Goal: Navigation & Orientation: Find specific page/section

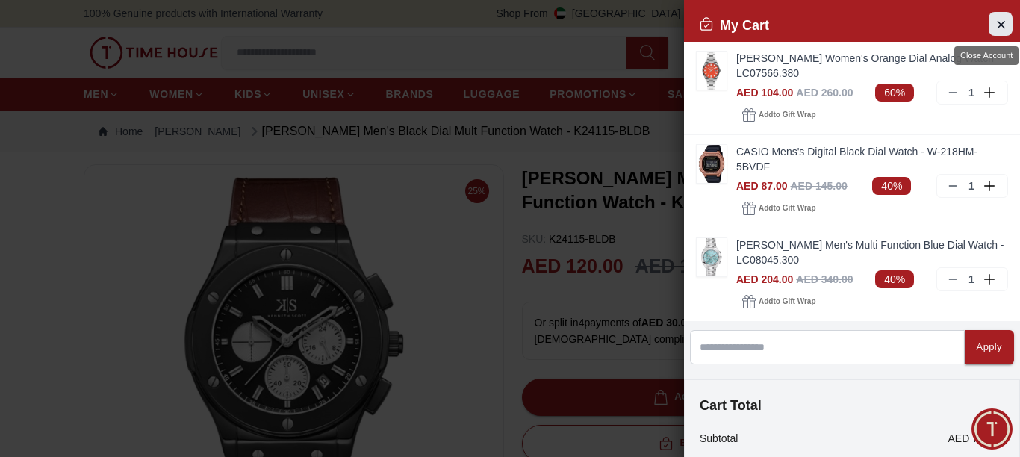
click at [998, 26] on icon "Close Account" at bounding box center [1001, 24] width 7 height 7
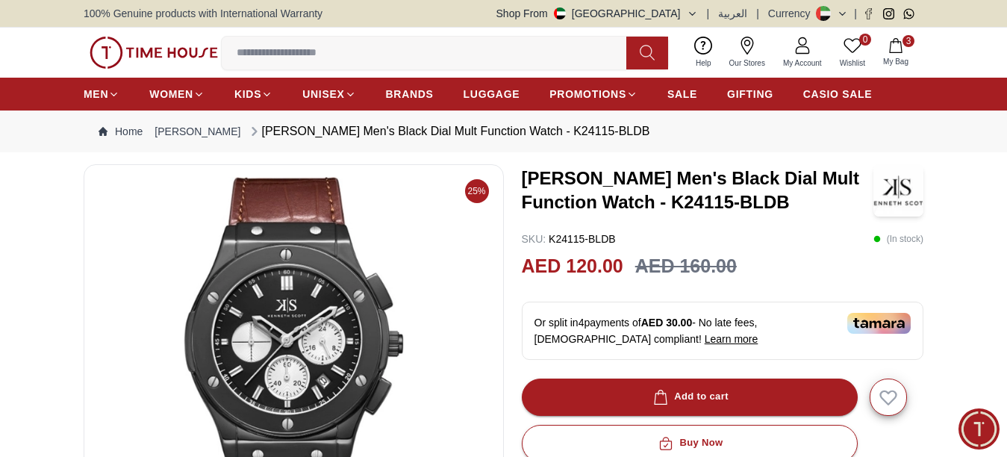
click at [161, 52] on img at bounding box center [154, 53] width 128 height 32
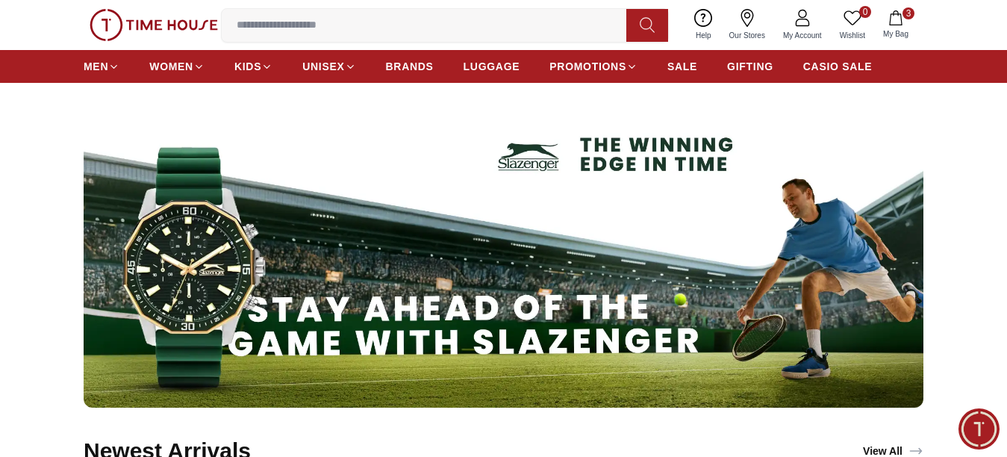
scroll to position [747, 0]
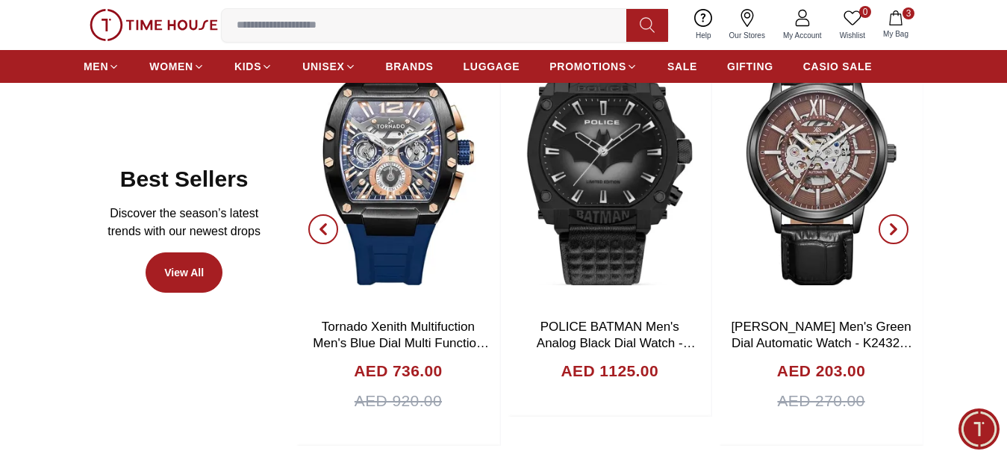
click at [323, 235] on icon "button" at bounding box center [323, 229] width 12 height 12
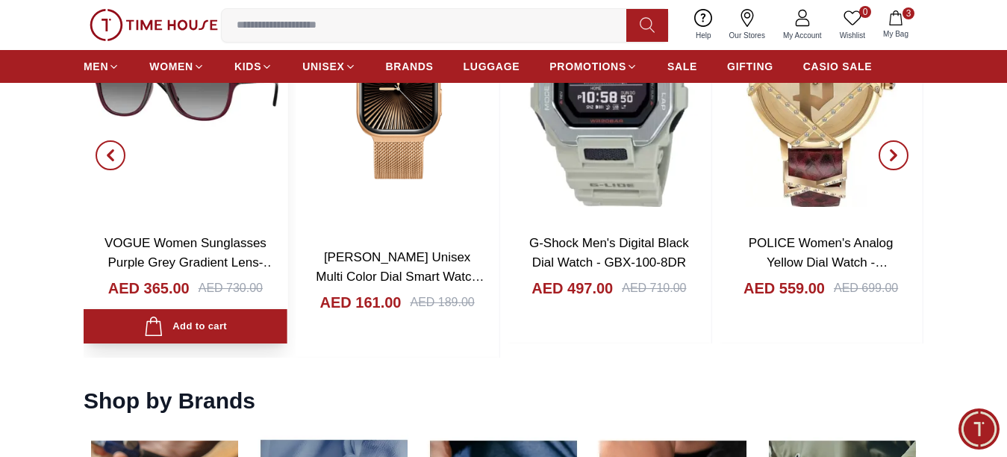
scroll to position [1568, 0]
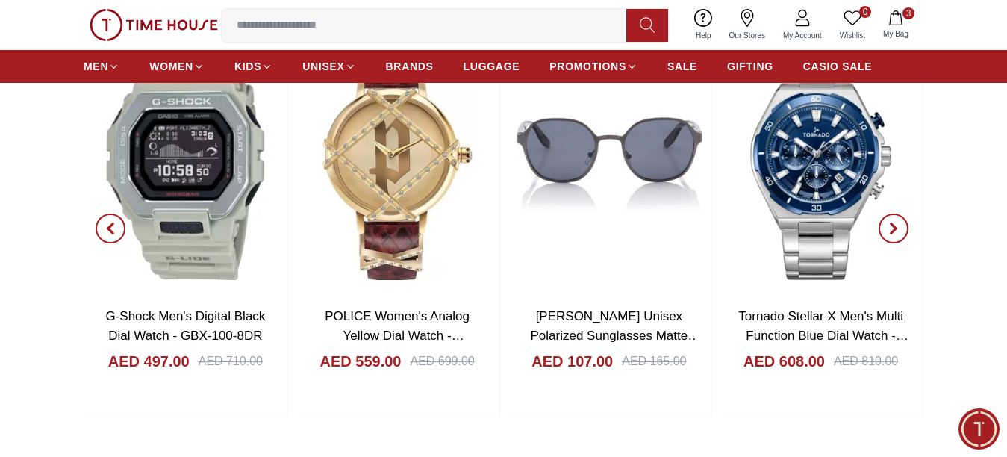
click at [888, 234] on icon "button" at bounding box center [894, 229] width 12 height 12
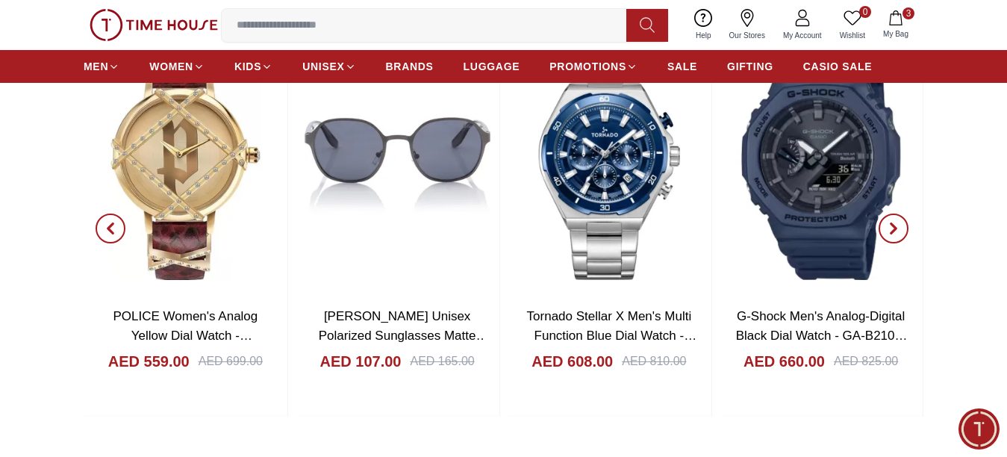
click at [888, 234] on icon "button" at bounding box center [894, 229] width 12 height 12
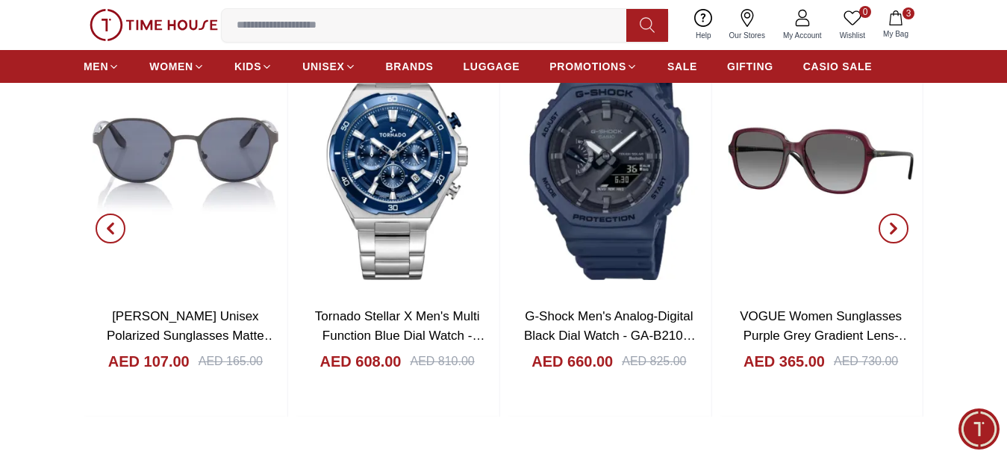
click at [888, 234] on icon "button" at bounding box center [894, 229] width 12 height 12
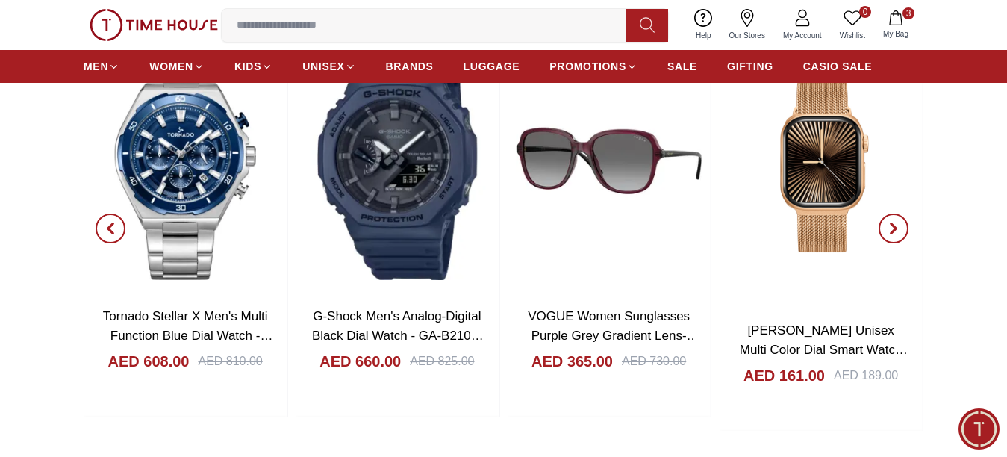
click at [888, 234] on icon "button" at bounding box center [894, 229] width 12 height 12
click at [890, 234] on icon "button" at bounding box center [894, 229] width 12 height 12
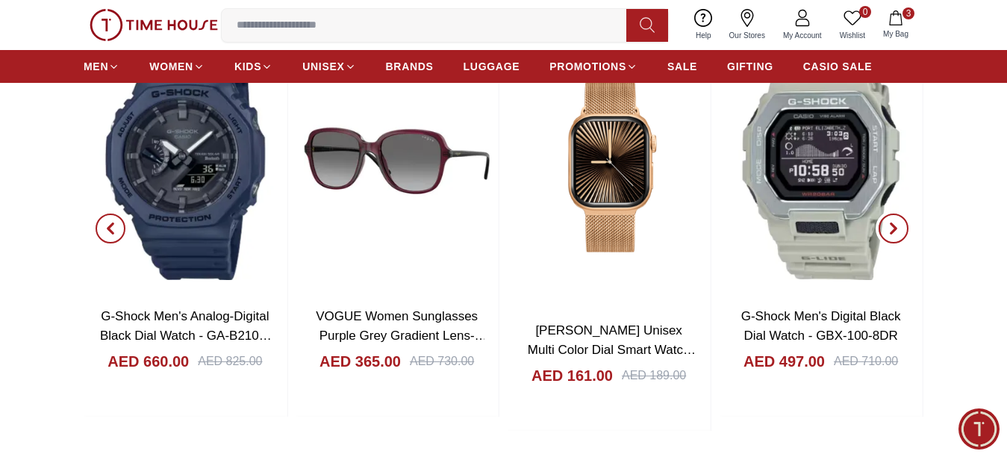
click at [890, 234] on icon "button" at bounding box center [894, 229] width 12 height 12
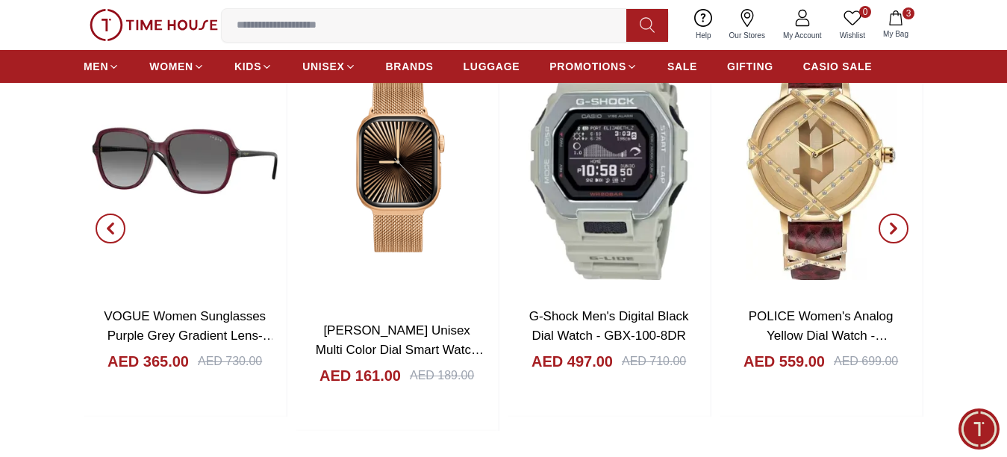
click at [890, 234] on icon "button" at bounding box center [894, 229] width 12 height 12
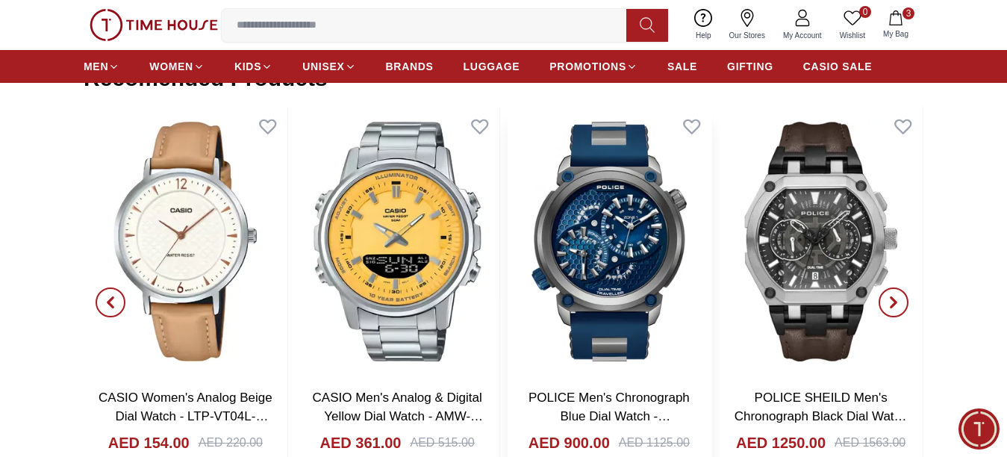
scroll to position [2315, 0]
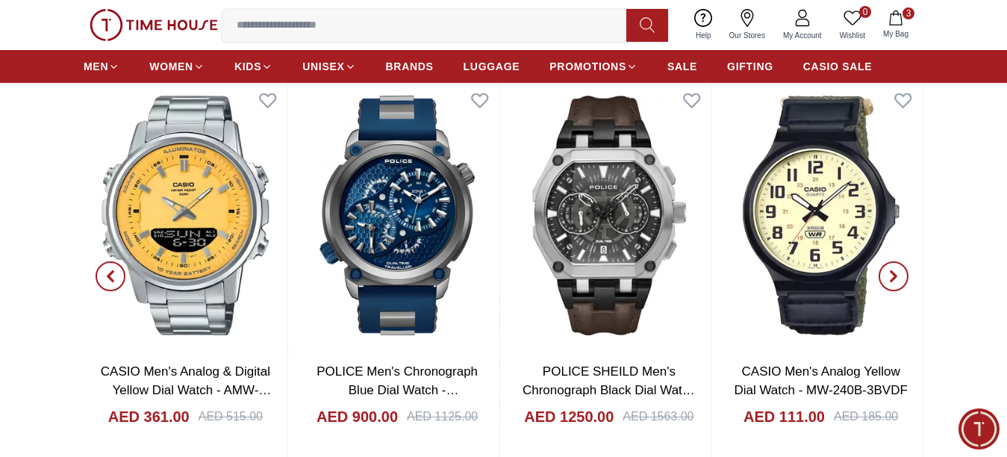
click at [892, 280] on span "button" at bounding box center [894, 276] width 30 height 30
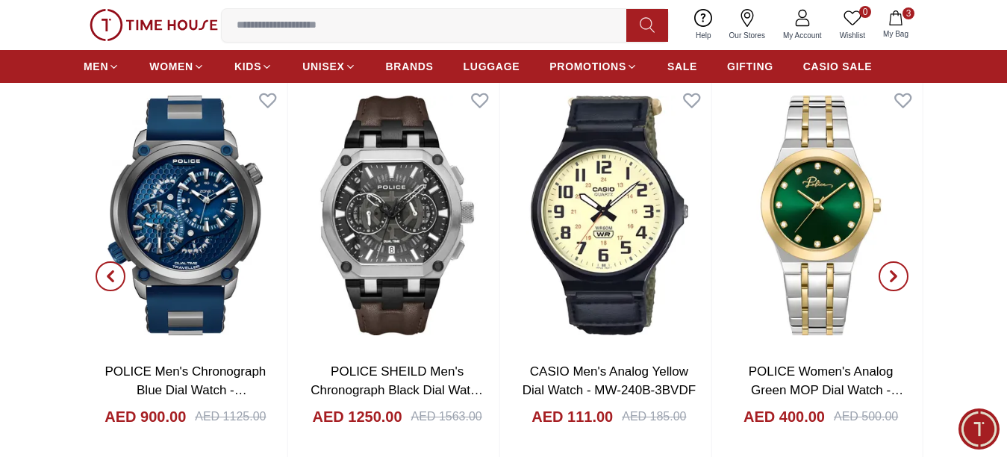
click at [892, 280] on span "button" at bounding box center [894, 276] width 30 height 30
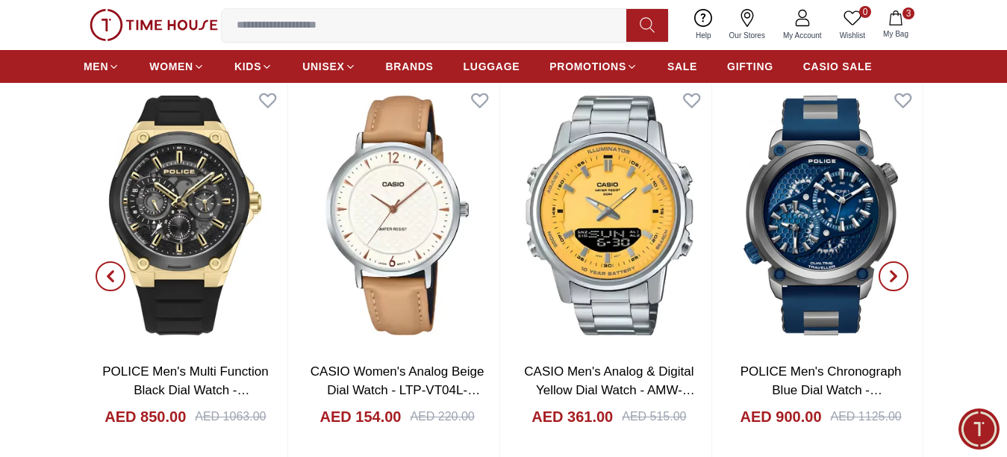
click at [892, 282] on icon "button" at bounding box center [894, 277] width 4 height 10
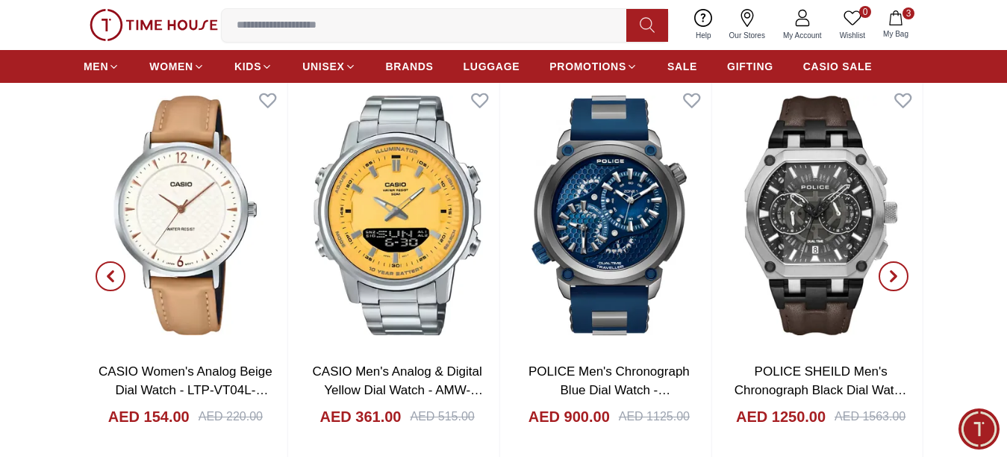
click at [892, 282] on icon "button" at bounding box center [894, 277] width 4 height 10
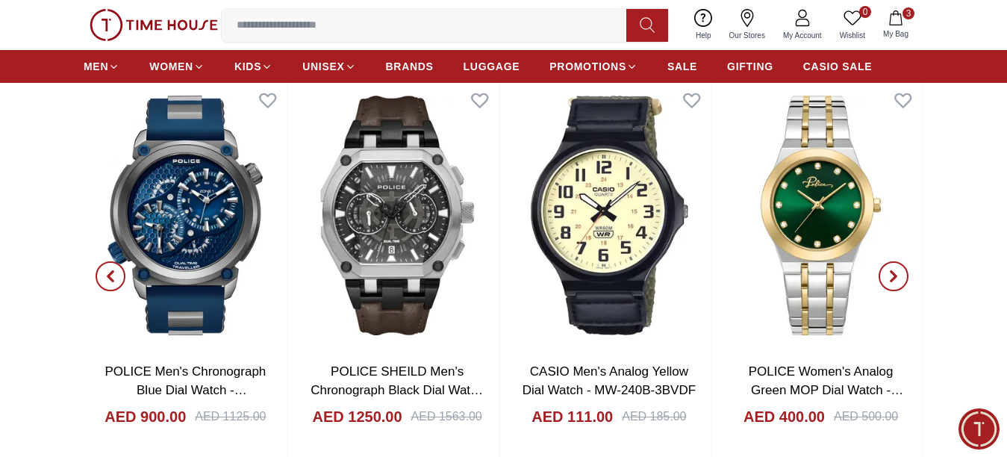
click at [892, 282] on icon "button" at bounding box center [894, 277] width 4 height 10
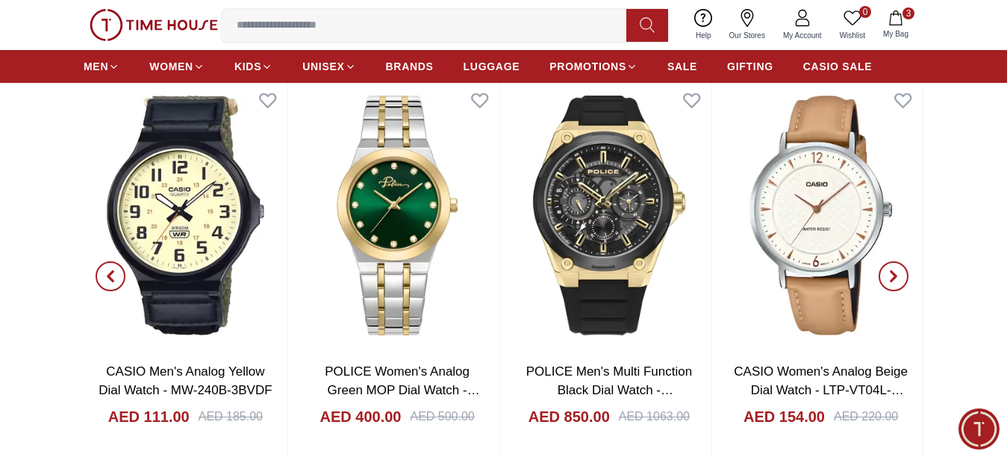
click at [889, 282] on icon "button" at bounding box center [894, 276] width 12 height 12
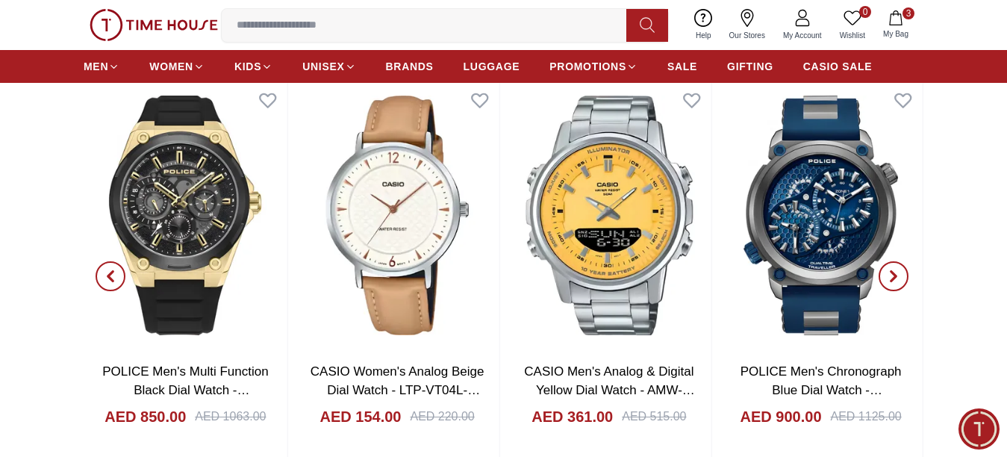
click at [889, 282] on icon "button" at bounding box center [894, 276] width 12 height 12
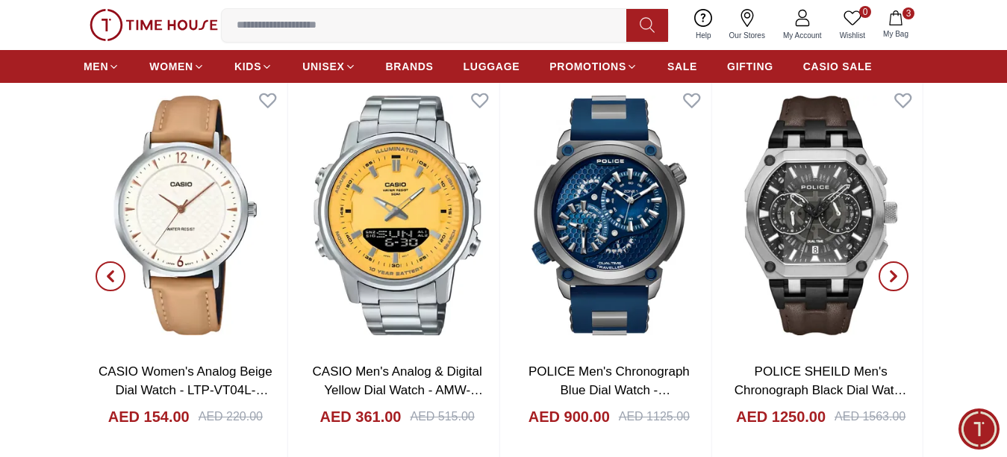
click at [889, 282] on icon "button" at bounding box center [894, 276] width 12 height 12
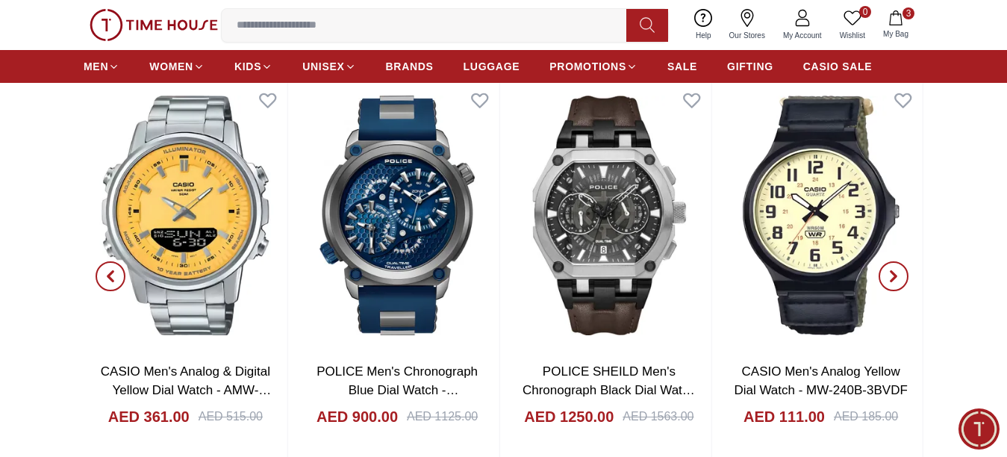
click at [889, 282] on icon "button" at bounding box center [894, 276] width 12 height 12
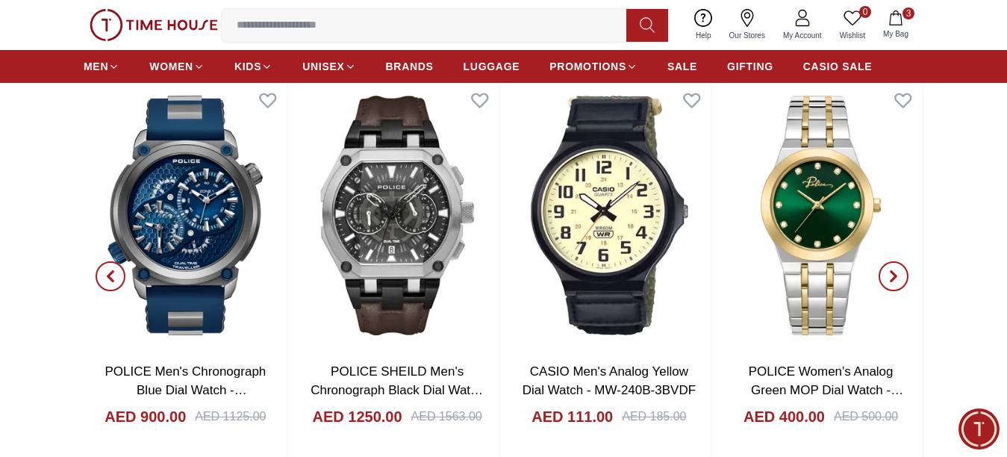
click at [889, 282] on icon "button" at bounding box center [894, 276] width 12 height 12
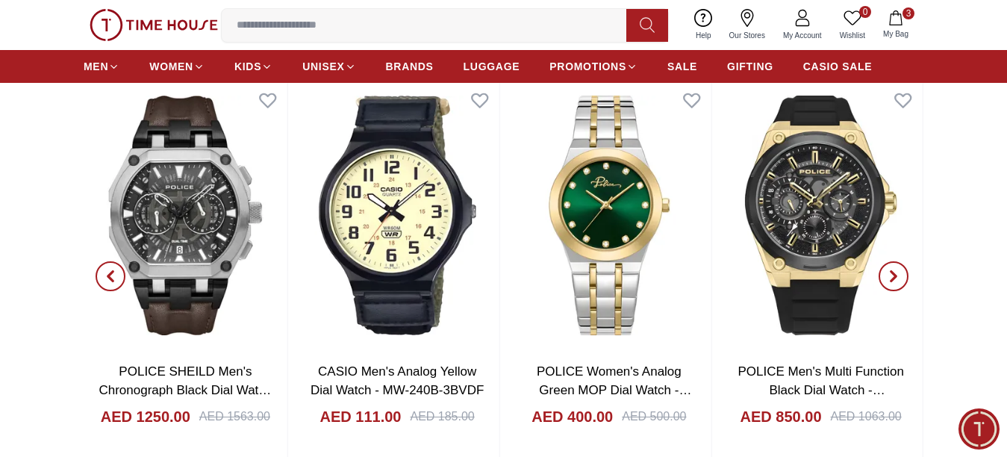
click at [889, 282] on icon "button" at bounding box center [894, 276] width 12 height 12
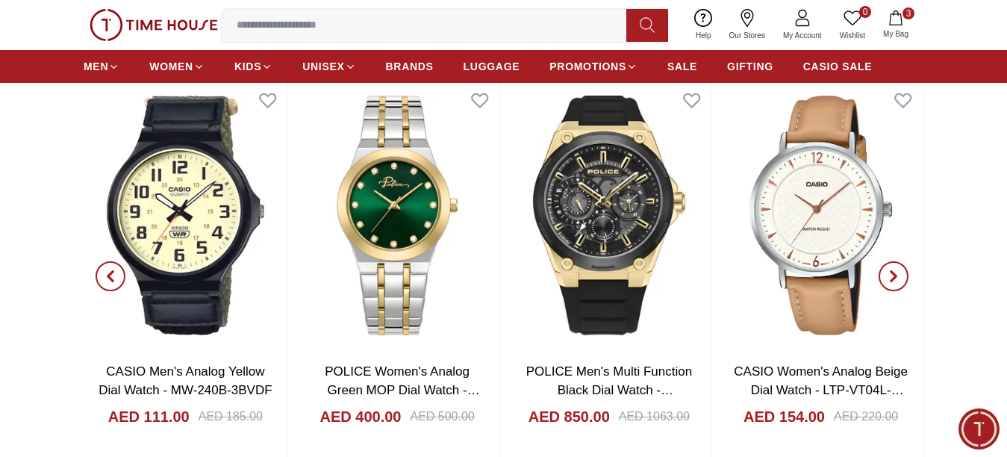
click at [889, 282] on icon "button" at bounding box center [894, 276] width 12 height 12
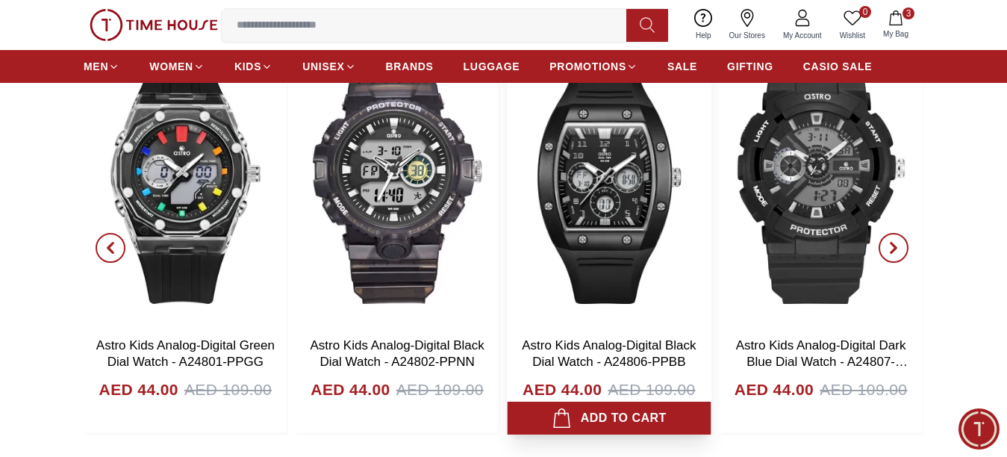
scroll to position [3285, 0]
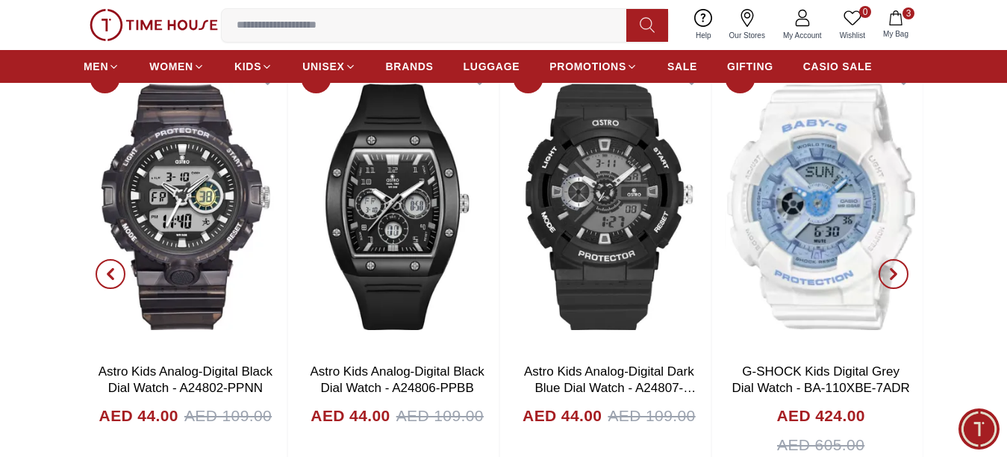
click at [106, 277] on span "button" at bounding box center [111, 274] width 30 height 30
click at [884, 283] on span "button" at bounding box center [894, 274] width 30 height 30
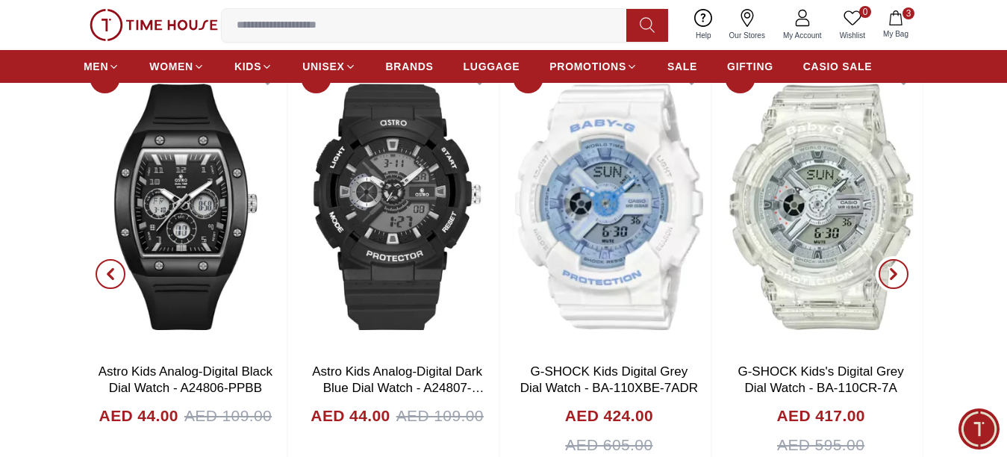
click at [884, 283] on span "button" at bounding box center [894, 274] width 30 height 30
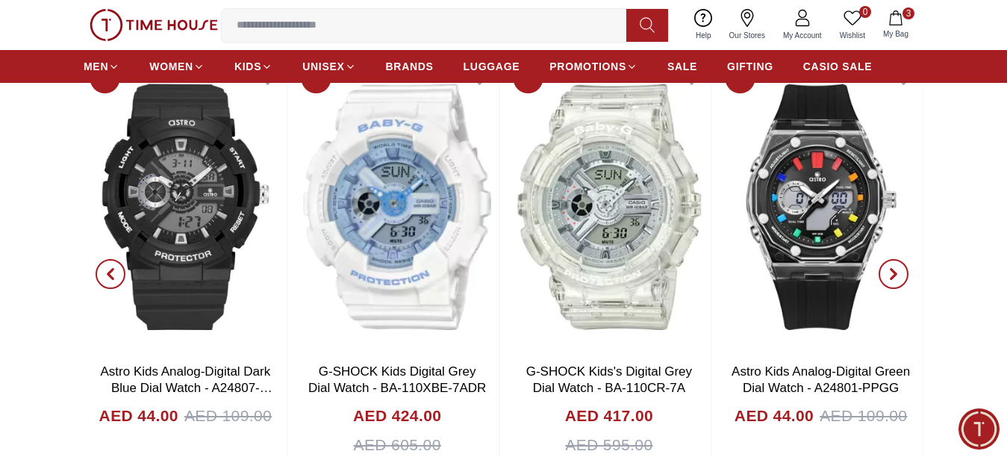
click at [884, 283] on span "button" at bounding box center [894, 274] width 30 height 30
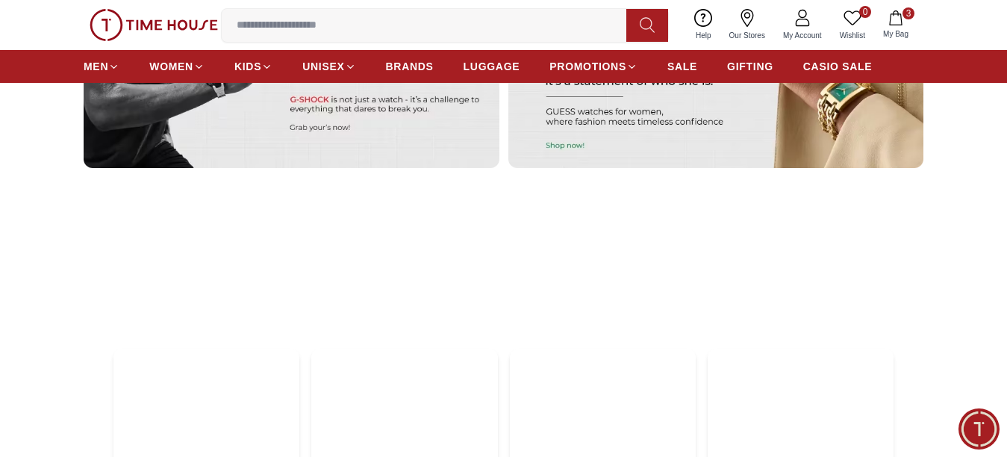
scroll to position [4107, 0]
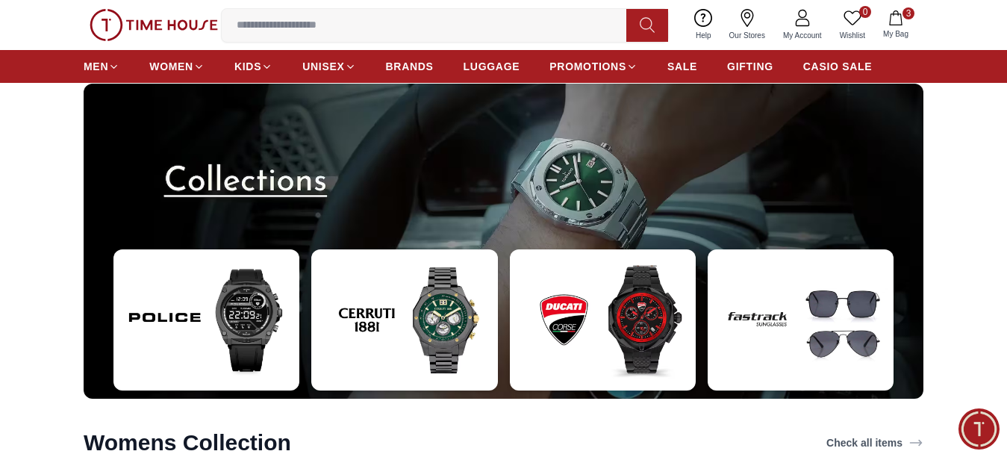
click at [802, 299] on img at bounding box center [801, 320] width 186 height 142
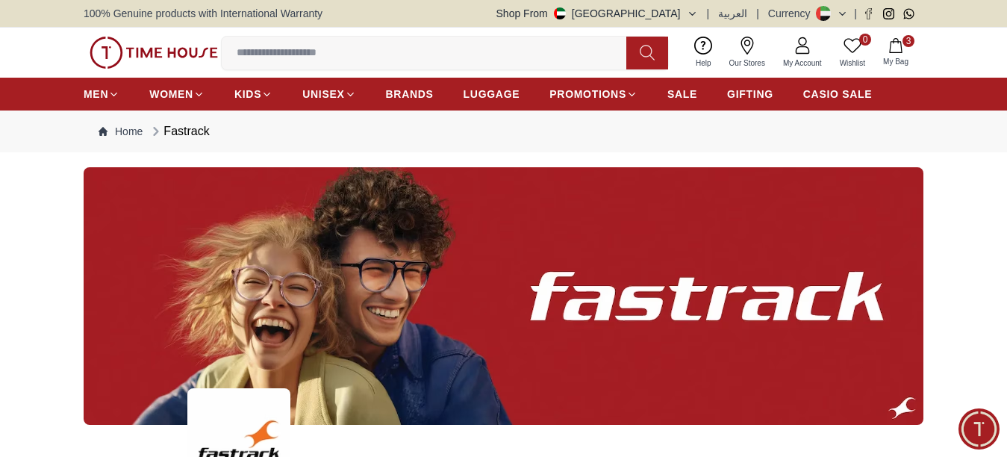
click at [587, 251] on img at bounding box center [504, 296] width 840 height 258
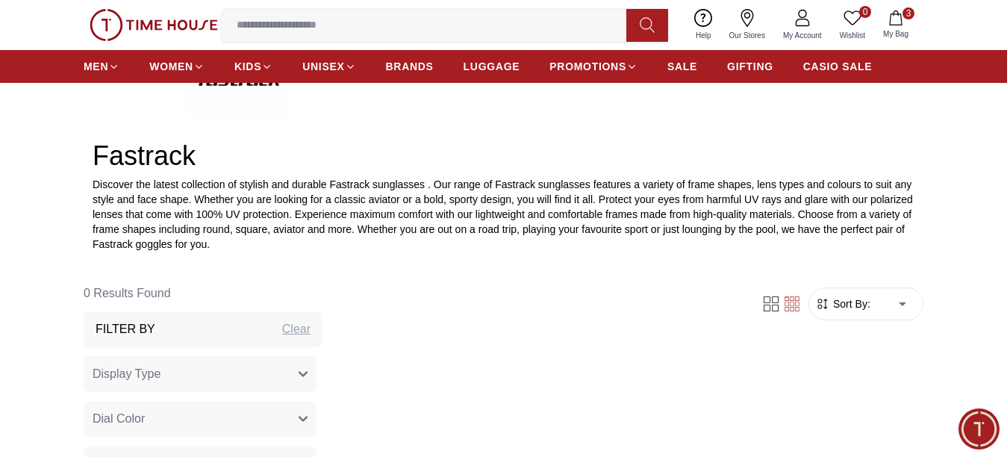
scroll to position [523, 0]
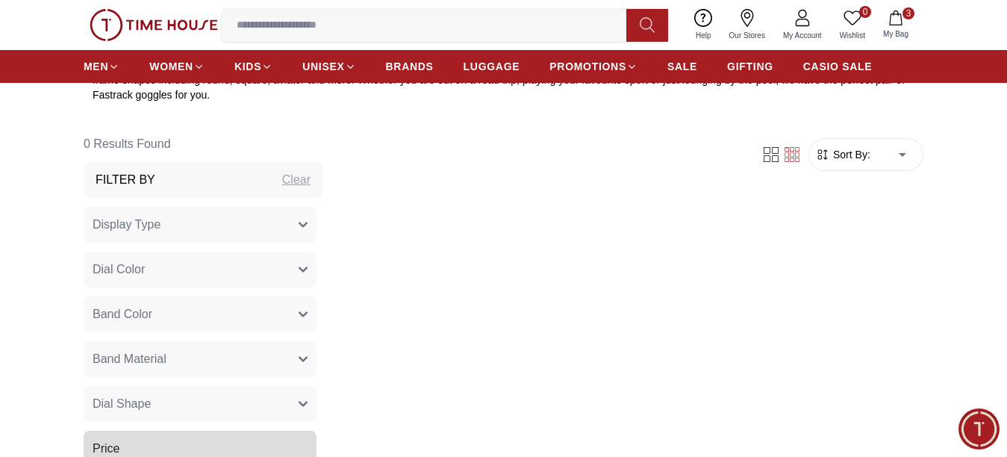
click at [193, 239] on button "Display Type" at bounding box center [200, 225] width 233 height 36
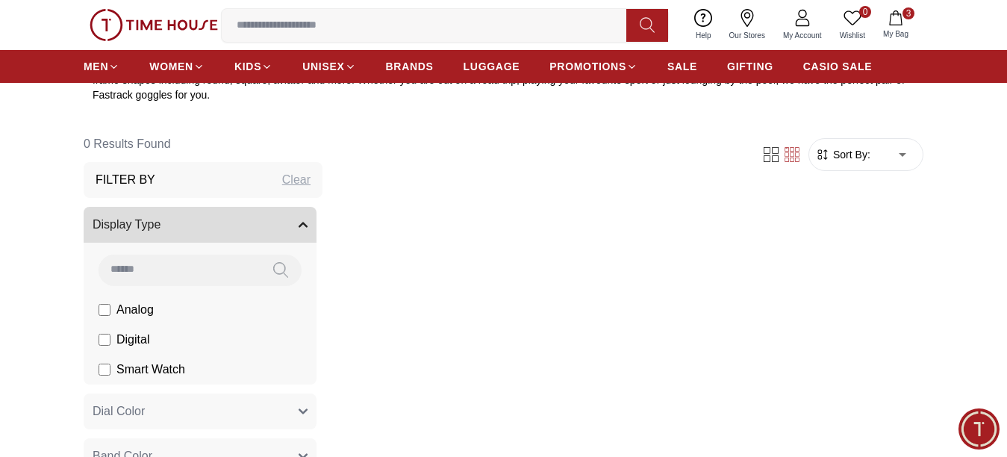
click at [193, 239] on button "Display Type" at bounding box center [200, 225] width 233 height 36
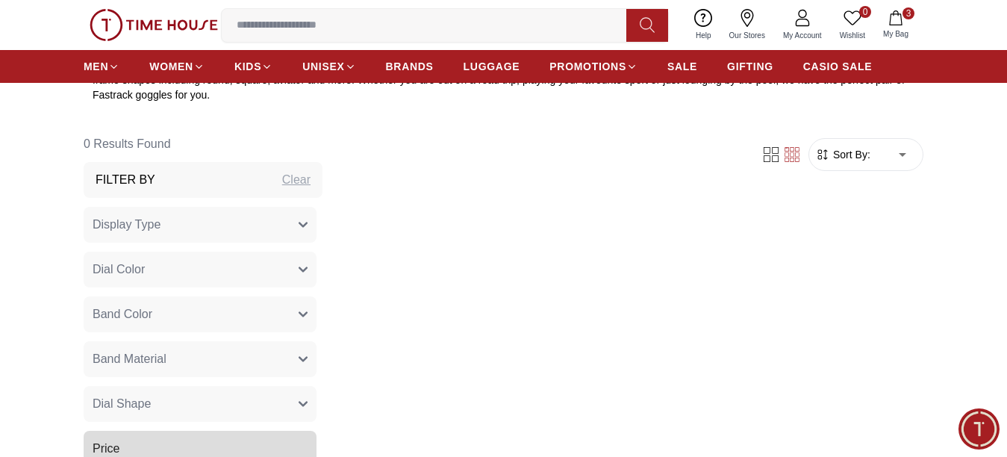
click at [200, 187] on div "Filter By Clear" at bounding box center [203, 180] width 239 height 36
click at [177, 275] on button "Dial Color" at bounding box center [200, 270] width 233 height 36
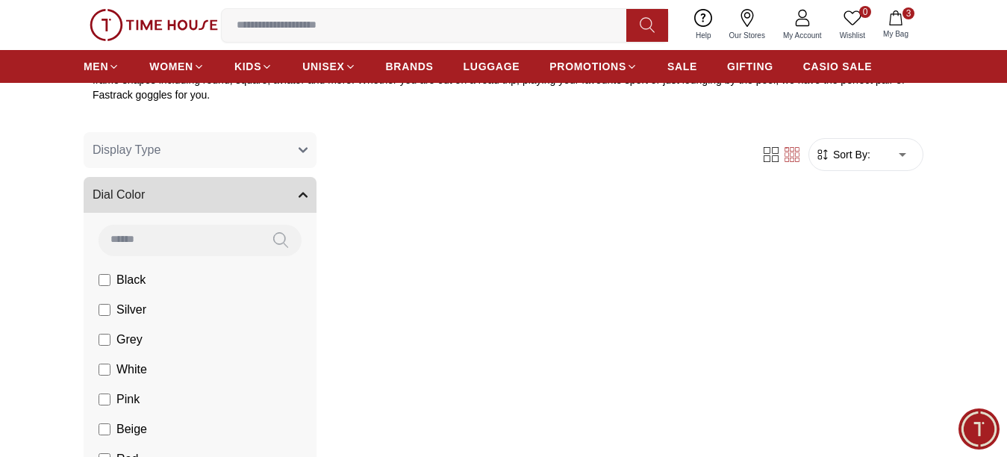
click at [214, 202] on button "Dial Color" at bounding box center [200, 195] width 233 height 36
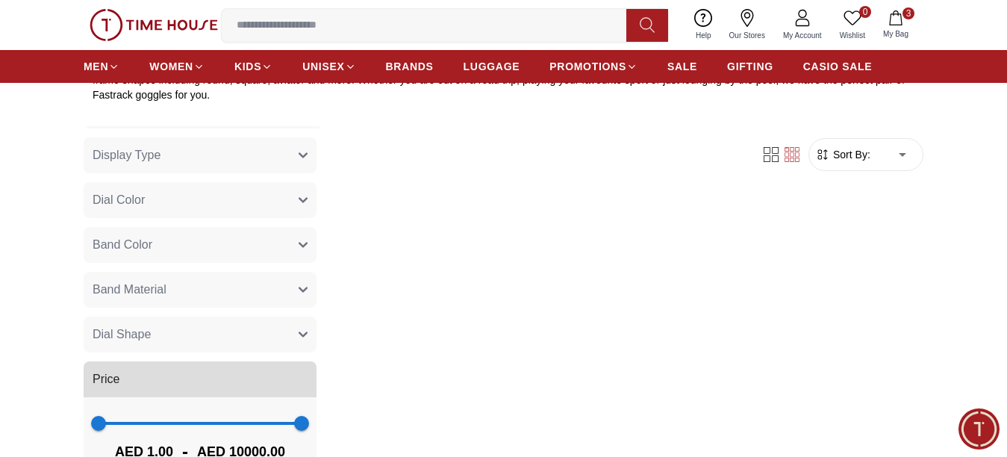
scroll to position [69, 0]
click at [200, 249] on button "Band Color" at bounding box center [200, 245] width 233 height 36
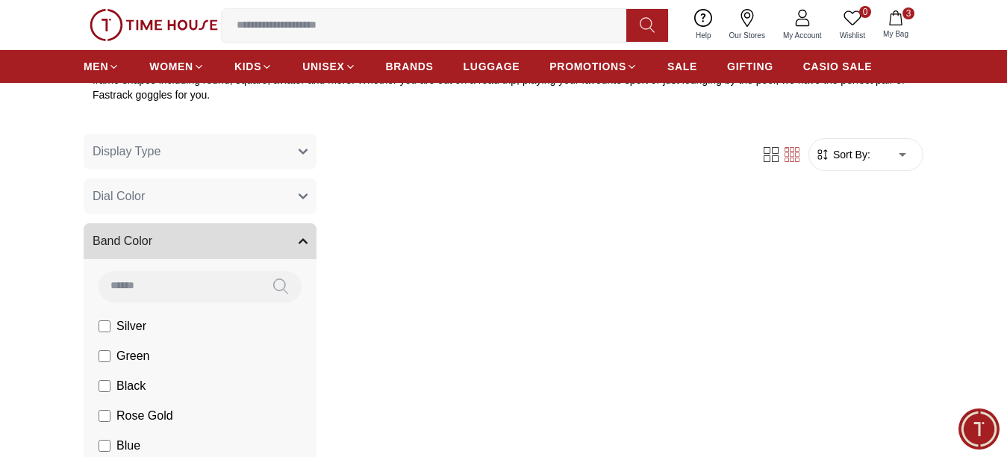
scroll to position [0, 0]
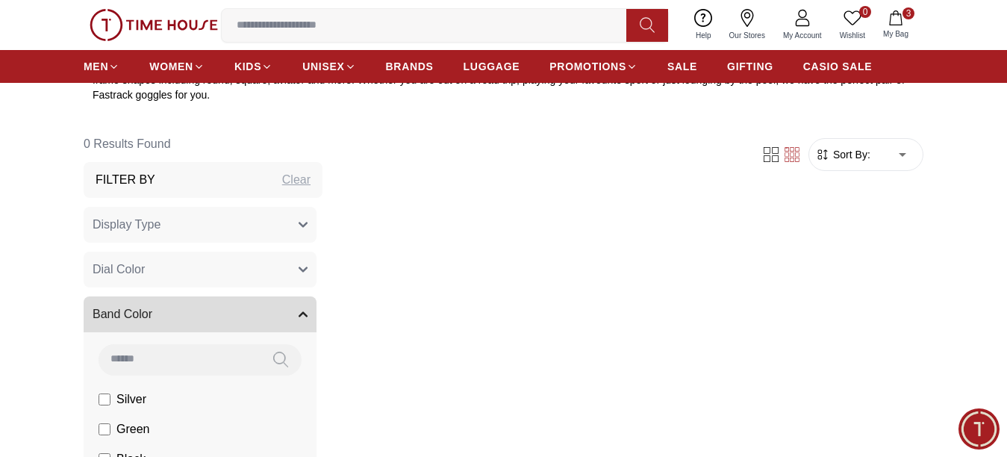
click at [205, 311] on button "Band Color" at bounding box center [200, 314] width 233 height 36
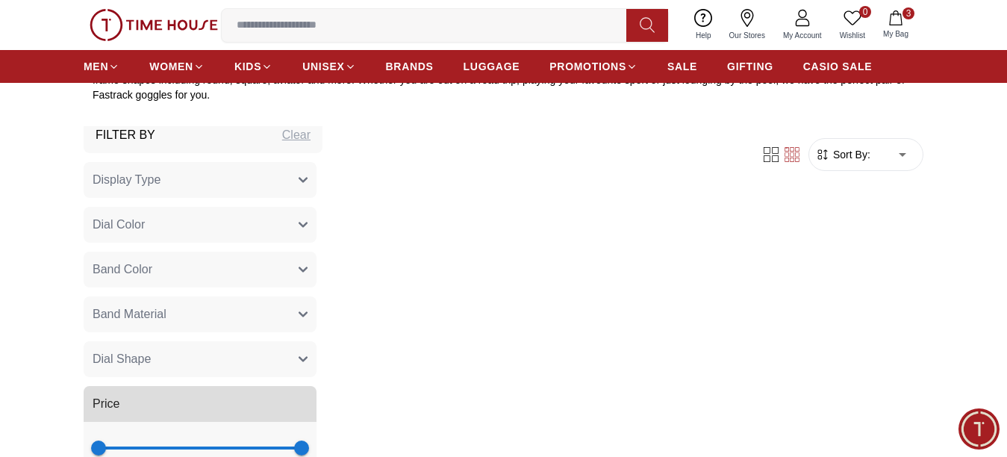
scroll to position [69, 0]
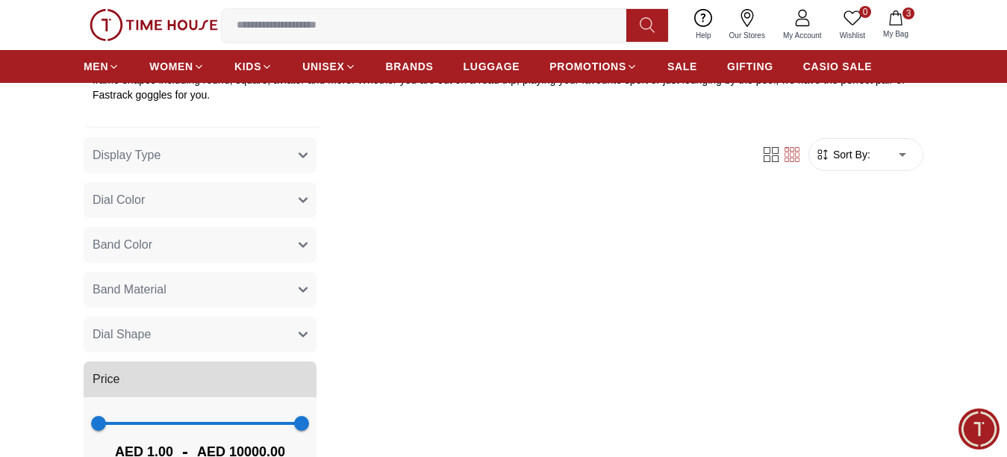
click at [208, 287] on button "Band Material" at bounding box center [200, 290] width 233 height 36
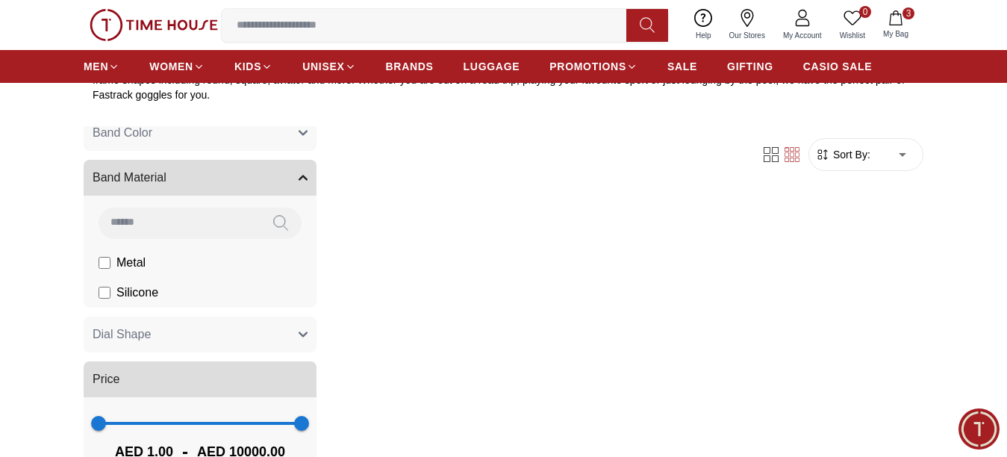
click at [228, 193] on button "Band Material" at bounding box center [200, 178] width 233 height 36
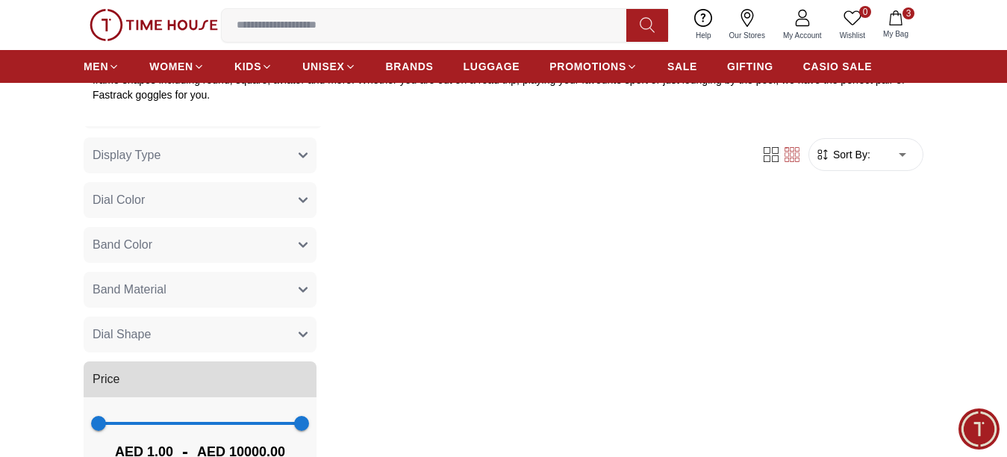
click at [206, 304] on button "Band Material" at bounding box center [200, 290] width 233 height 36
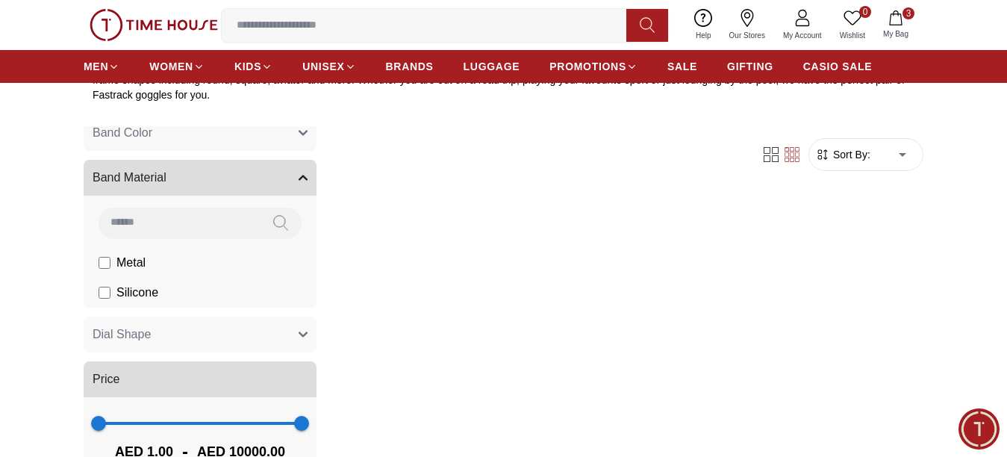
drag, startPoint x: 226, startPoint y: 178, endPoint x: 217, endPoint y: 184, distance: 11.8
click at [226, 178] on button "Band Material" at bounding box center [200, 178] width 233 height 36
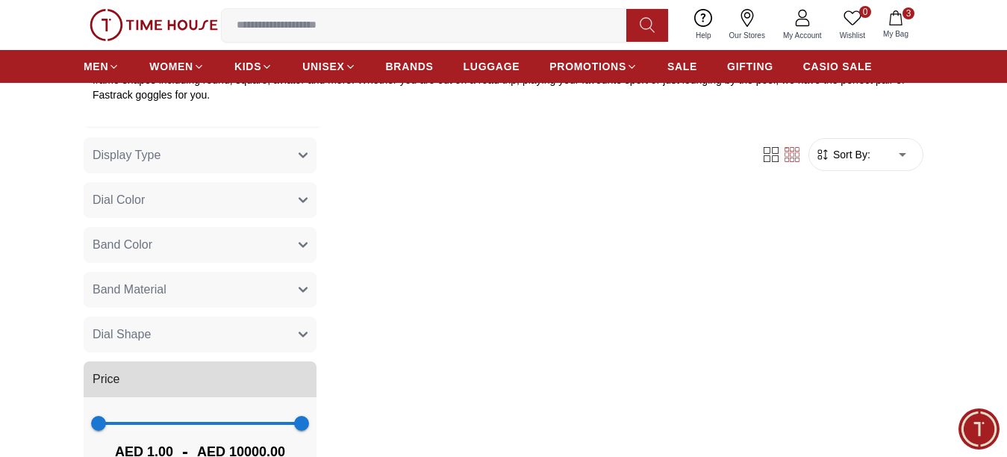
click at [201, 333] on button "Dial Shape" at bounding box center [200, 335] width 233 height 36
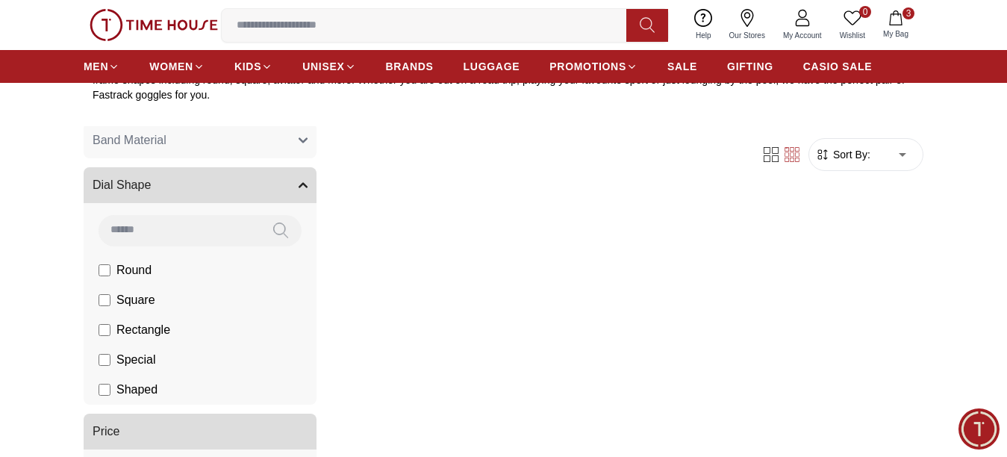
click at [231, 199] on button "Dial Shape" at bounding box center [200, 185] width 233 height 36
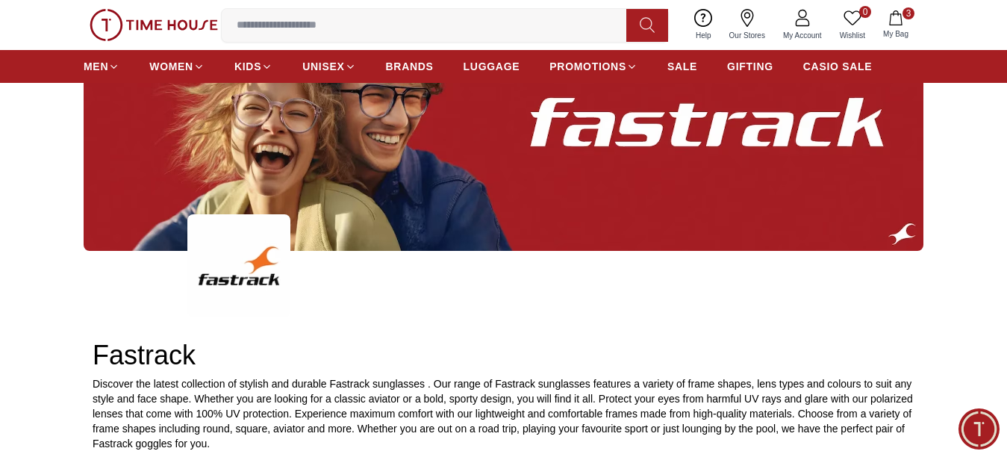
scroll to position [0, 0]
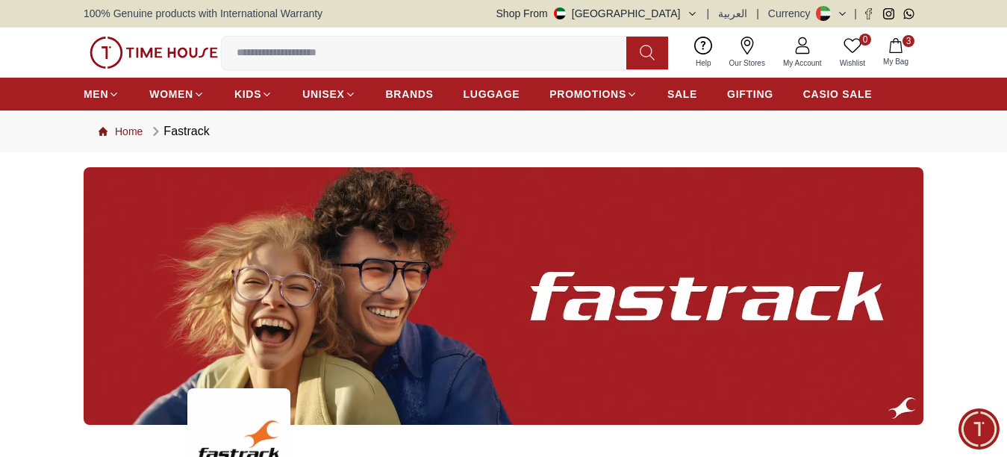
click at [128, 139] on link "Home" at bounding box center [121, 131] width 44 height 15
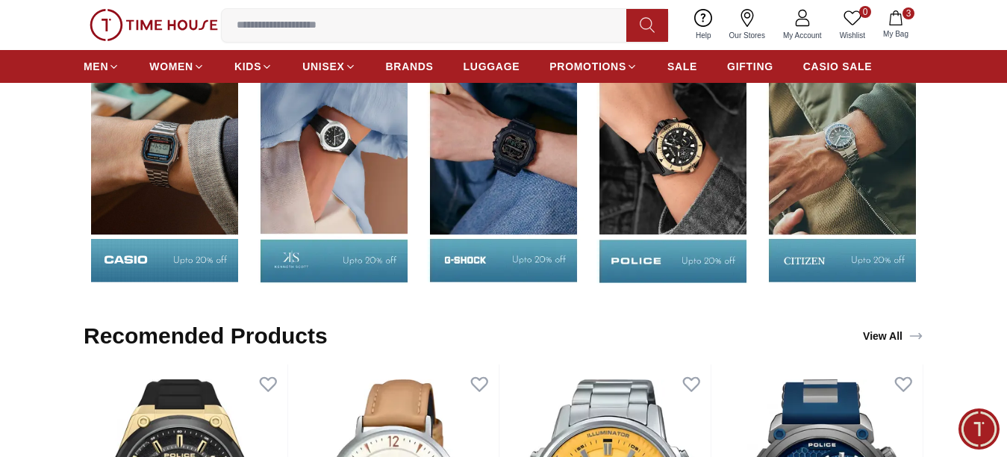
scroll to position [1941, 0]
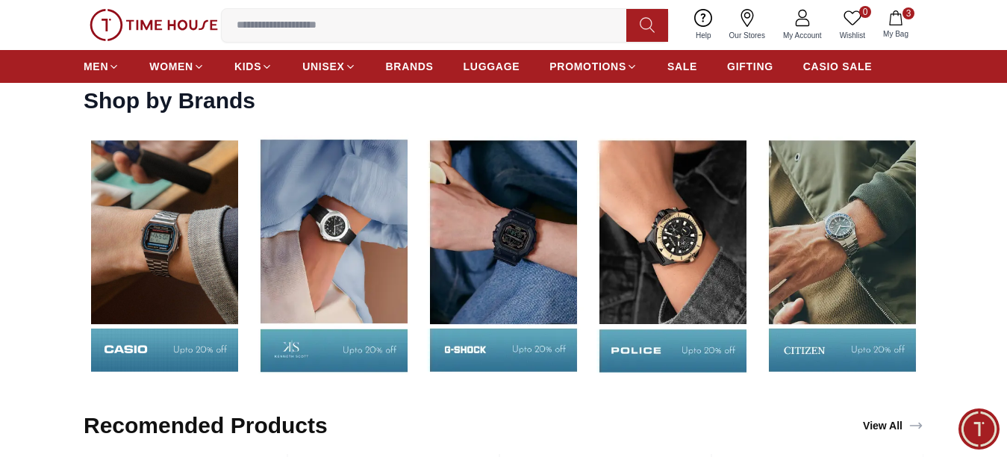
click at [851, 214] on img at bounding box center [843, 255] width 162 height 253
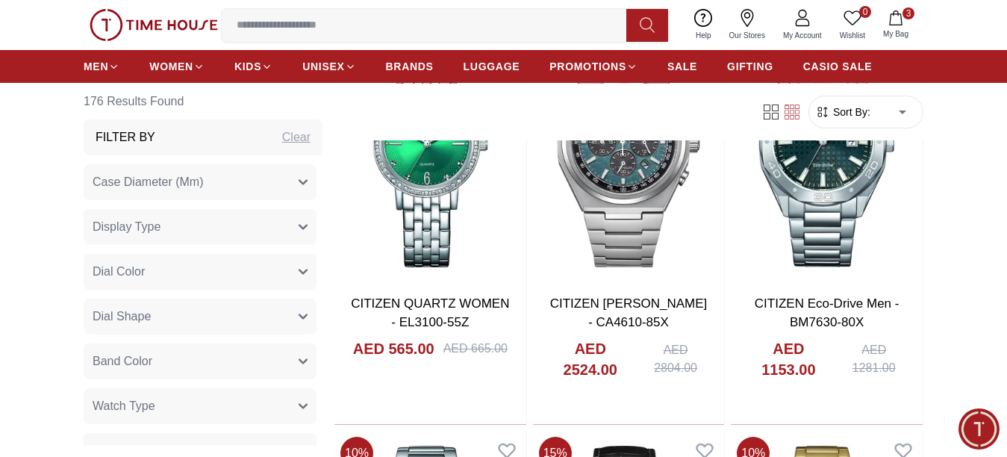
scroll to position [1419, 0]
